Goal: Information Seeking & Learning: Learn about a topic

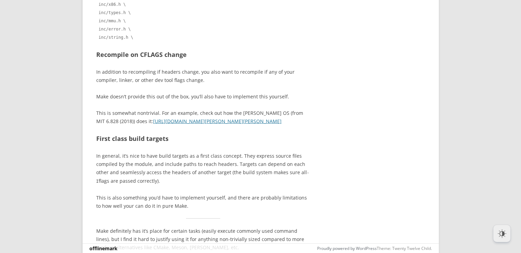
scroll to position [6792, 0]
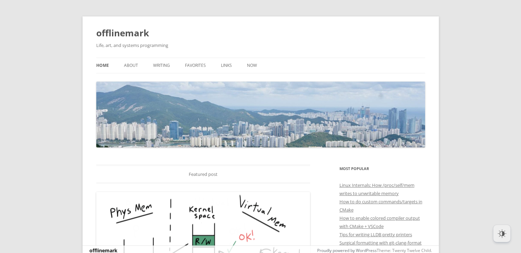
drag, startPoint x: 524, startPoint y: 8, endPoint x: 280, endPoint y: 18, distance: 244.5
drag, startPoint x: 158, startPoint y: 67, endPoint x: 163, endPoint y: 68, distance: 4.9
click at [158, 67] on link "Writing" at bounding box center [161, 65] width 17 height 15
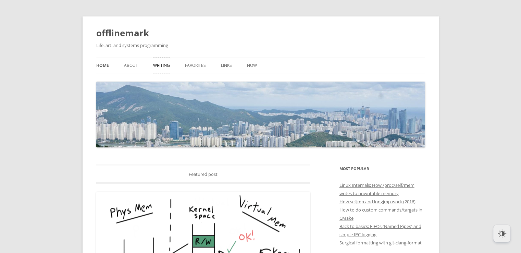
click at [158, 62] on link "Writing" at bounding box center [161, 65] width 17 height 15
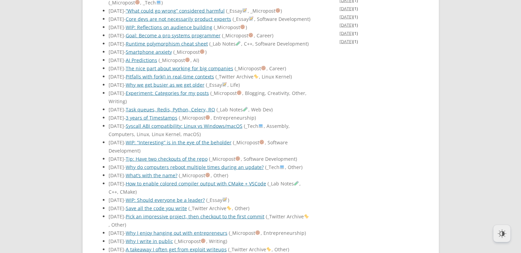
scroll to position [1396, 0]
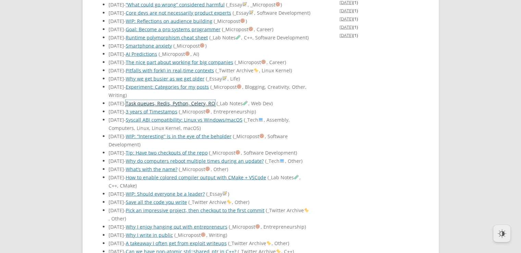
click at [164, 107] on link "Task queues, Redis, Python, Celery, RQ" at bounding box center [170, 103] width 89 height 7
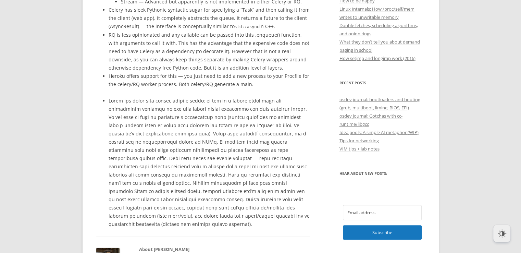
drag, startPoint x: 526, startPoint y: 32, endPoint x: 525, endPoint y: 0, distance: 31.9
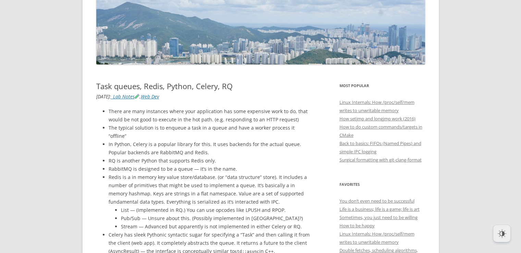
scroll to position [0, 0]
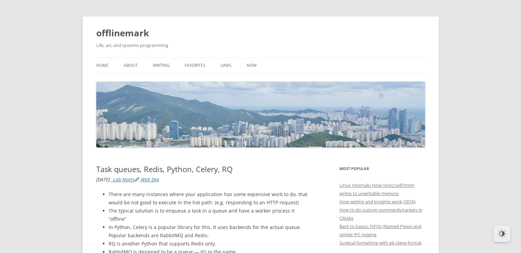
click at [149, 65] on ul "Home About Writing Favorites Links Now" at bounding box center [260, 66] width 329 height 16
click at [156, 65] on link "Writing" at bounding box center [161, 65] width 17 height 15
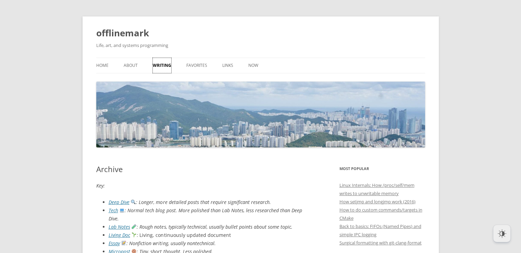
click at [167, 64] on link "Writing" at bounding box center [162, 65] width 18 height 15
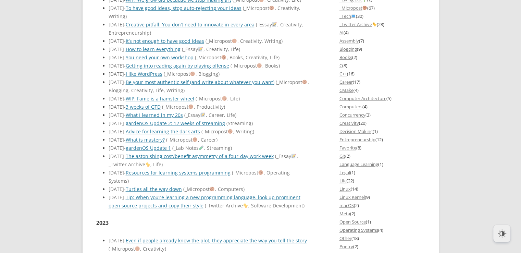
scroll to position [662, 0]
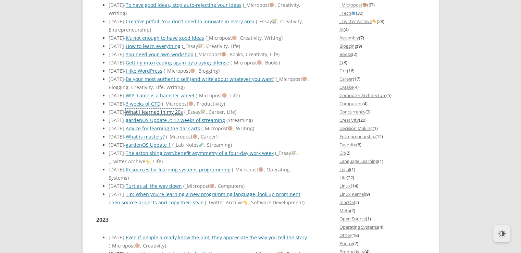
click at [183, 115] on link "What I learned in my 20s" at bounding box center [154, 112] width 57 height 7
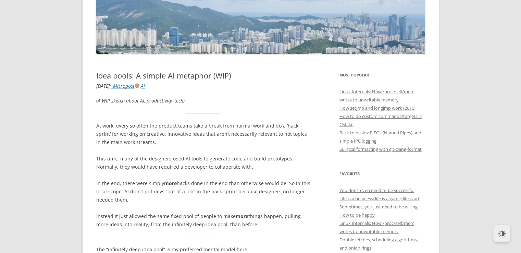
scroll to position [106, 0]
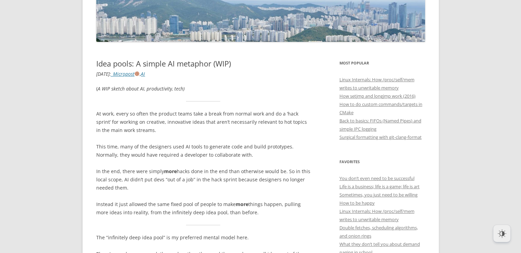
drag, startPoint x: 526, startPoint y: 28, endPoint x: 526, endPoint y: 46, distance: 17.1
drag, startPoint x: 474, startPoint y: 46, endPoint x: 526, endPoint y: 39, distance: 52.3
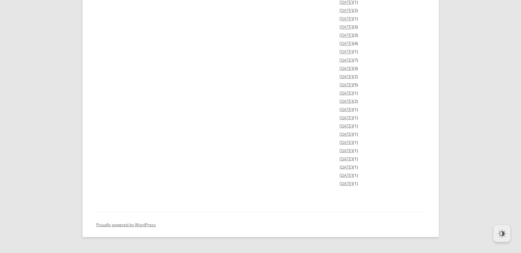
scroll to position [0, 0]
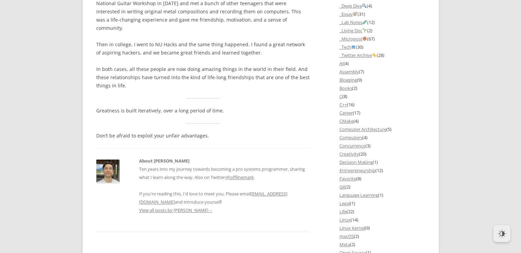
scroll to position [664, 0]
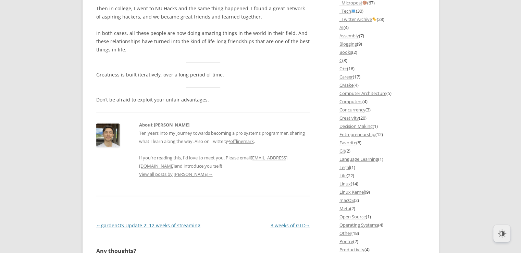
drag, startPoint x: 526, startPoint y: 40, endPoint x: 526, endPoint y: 146, distance: 106.2
click at [521, 146] on html "offlinemark Life, art, and systems programming Menu Skip to content Home About …" at bounding box center [260, 87] width 521 height 1502
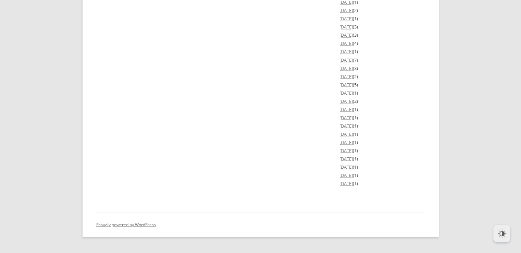
scroll to position [0, 0]
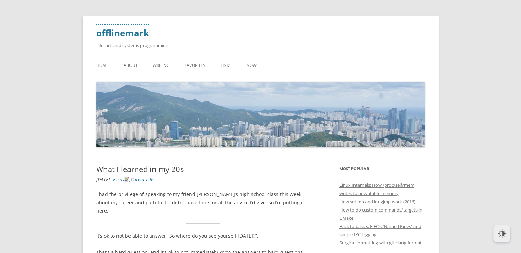
click at [115, 34] on link "offlinemark" at bounding box center [122, 33] width 53 height 16
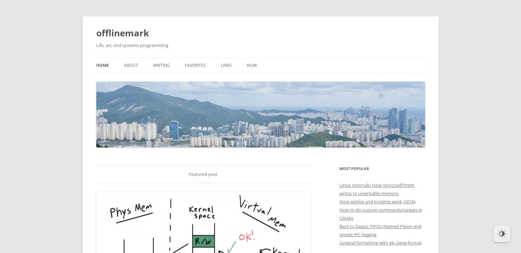
click at [122, 66] on ul "Home About Writing Favorites Links Now" at bounding box center [260, 66] width 329 height 16
click at [126, 65] on link "About" at bounding box center [131, 65] width 14 height 15
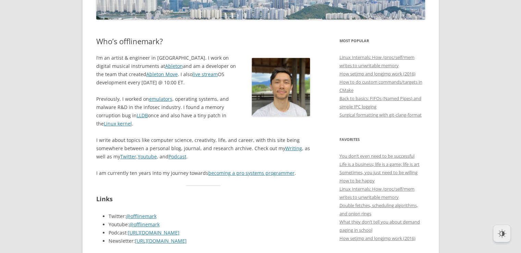
scroll to position [129, 0]
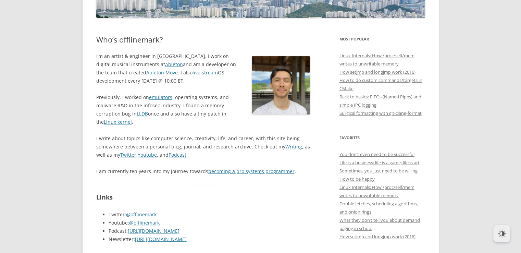
click at [292, 101] on img at bounding box center [281, 85] width 58 height 58
